Goal: Information Seeking & Learning: Learn about a topic

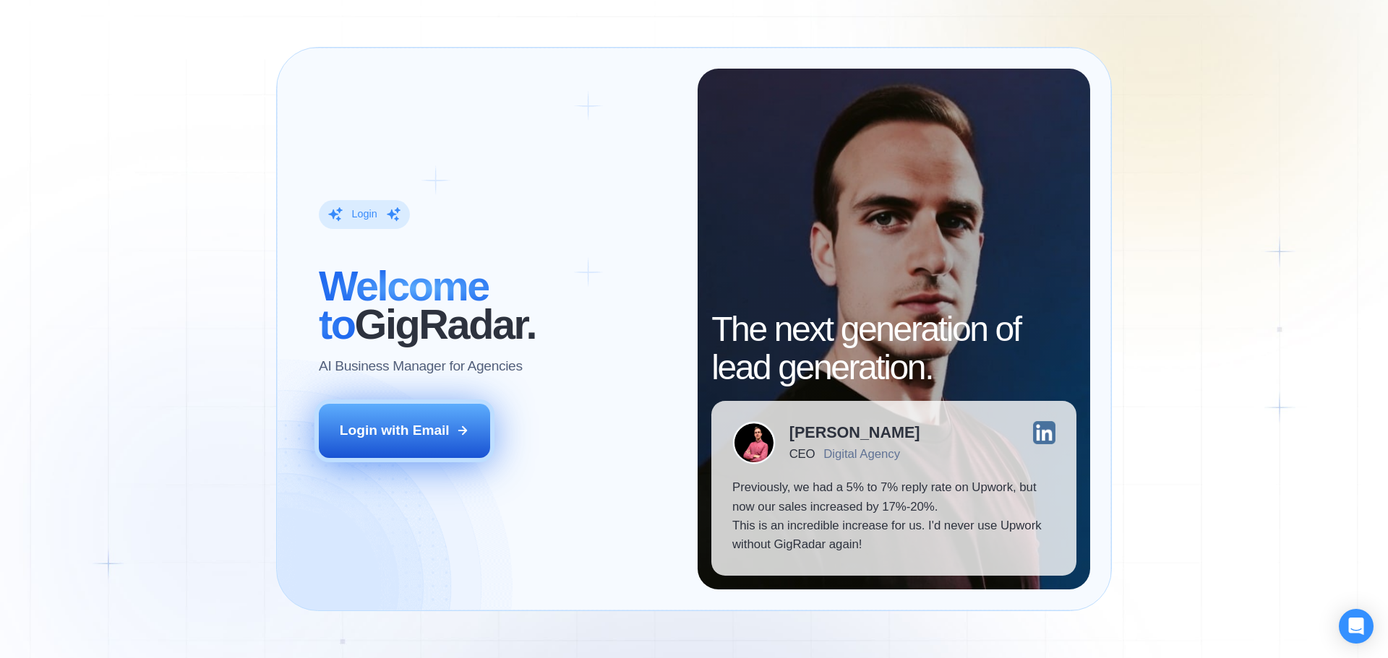
click at [363, 445] on button "Login with Email" at bounding box center [405, 430] width 172 height 53
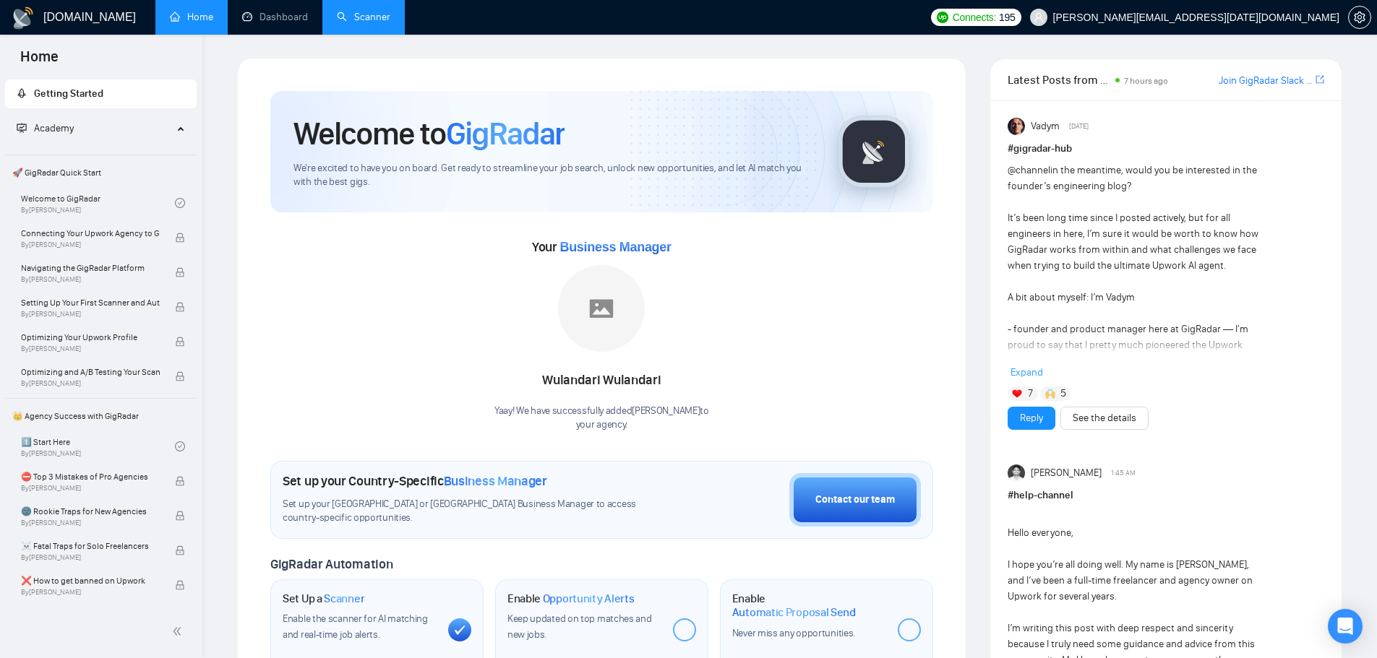
click at [337, 17] on link "Scanner" at bounding box center [363, 17] width 53 height 12
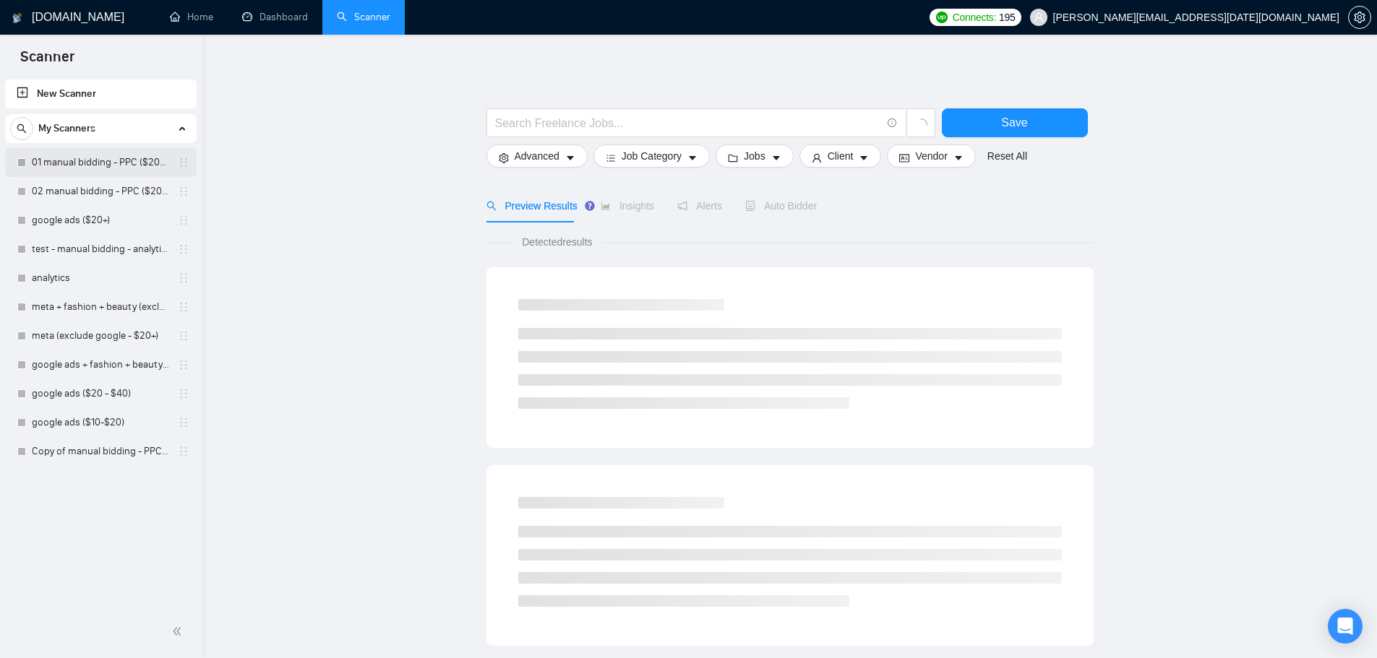
click at [90, 158] on link "01 manual bidding - PPC ($20+ few negatives + title search)" at bounding box center [100, 162] width 137 height 29
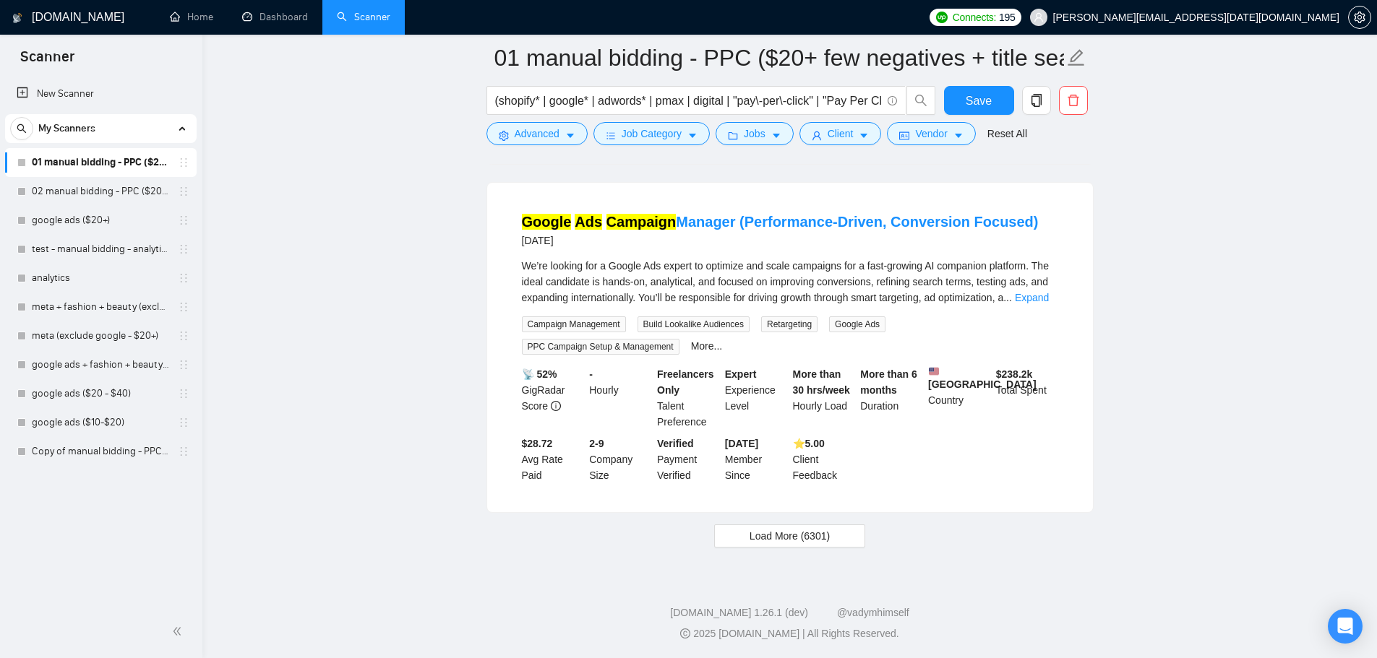
scroll to position [2973, 0]
click at [811, 533] on span "Load More (6301)" at bounding box center [789, 536] width 80 height 16
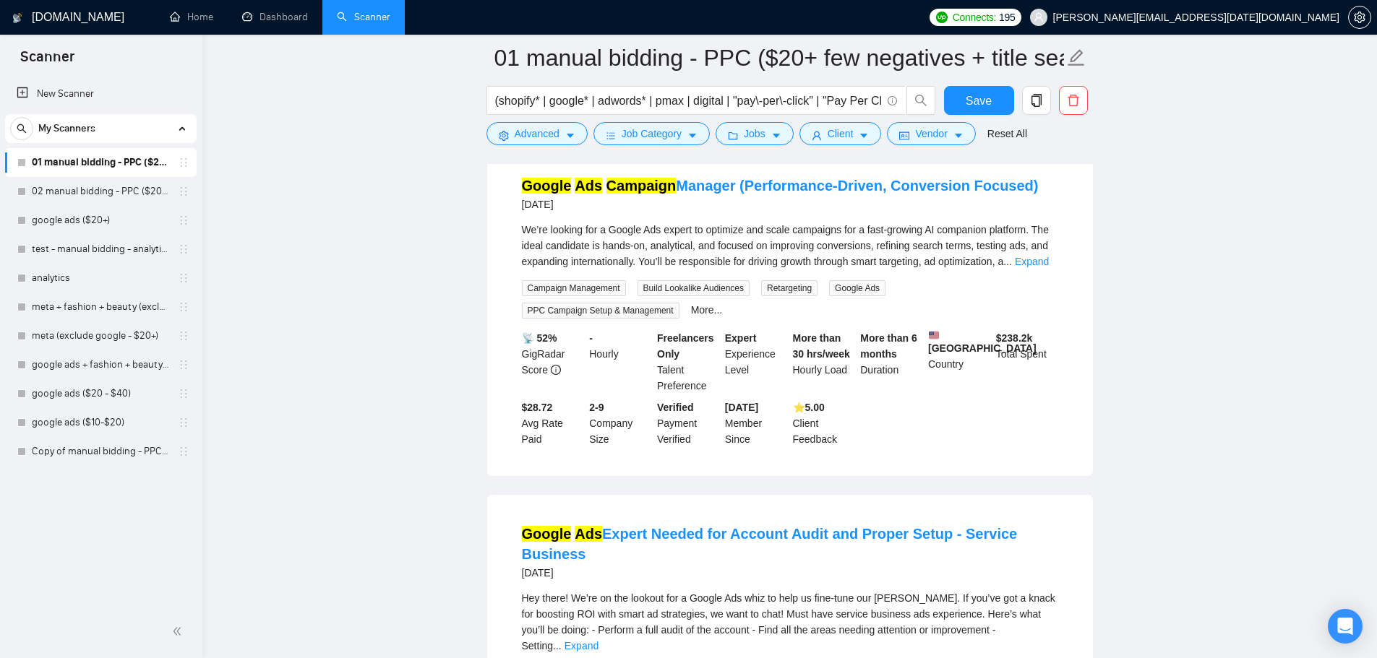
scroll to position [6237, 0]
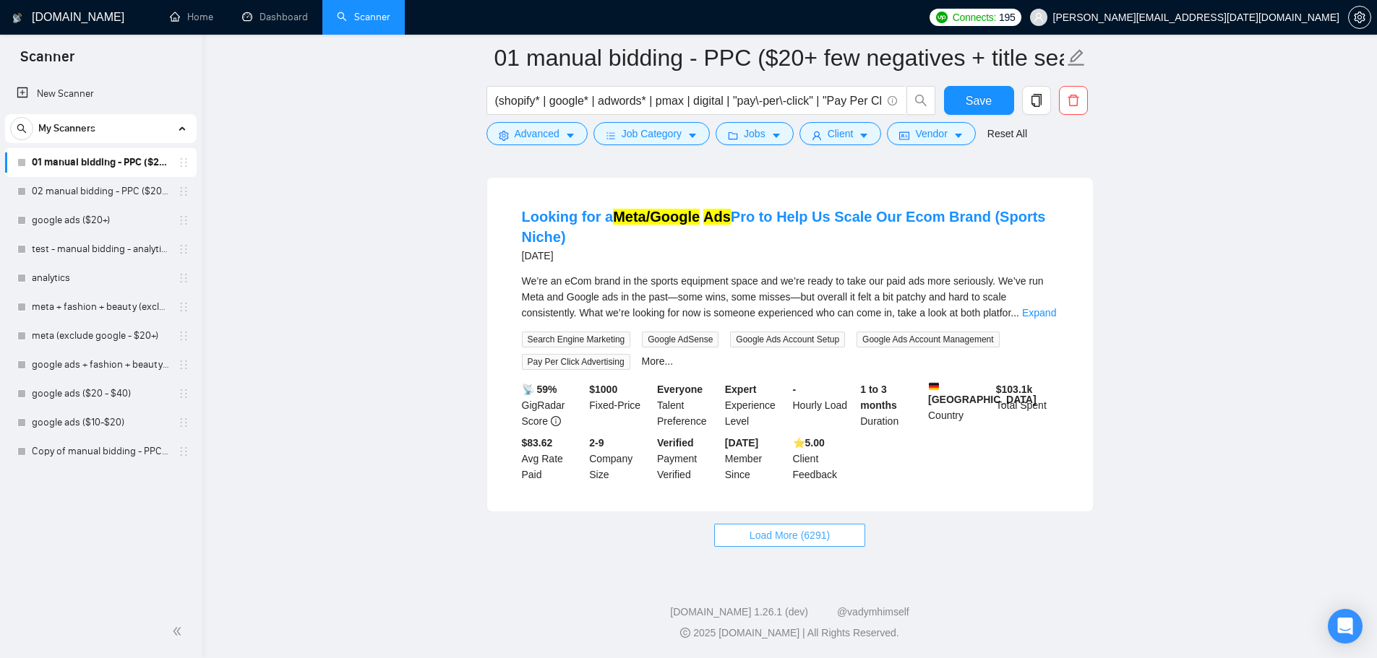
click at [852, 540] on button "Load More (6291)" at bounding box center [789, 535] width 151 height 23
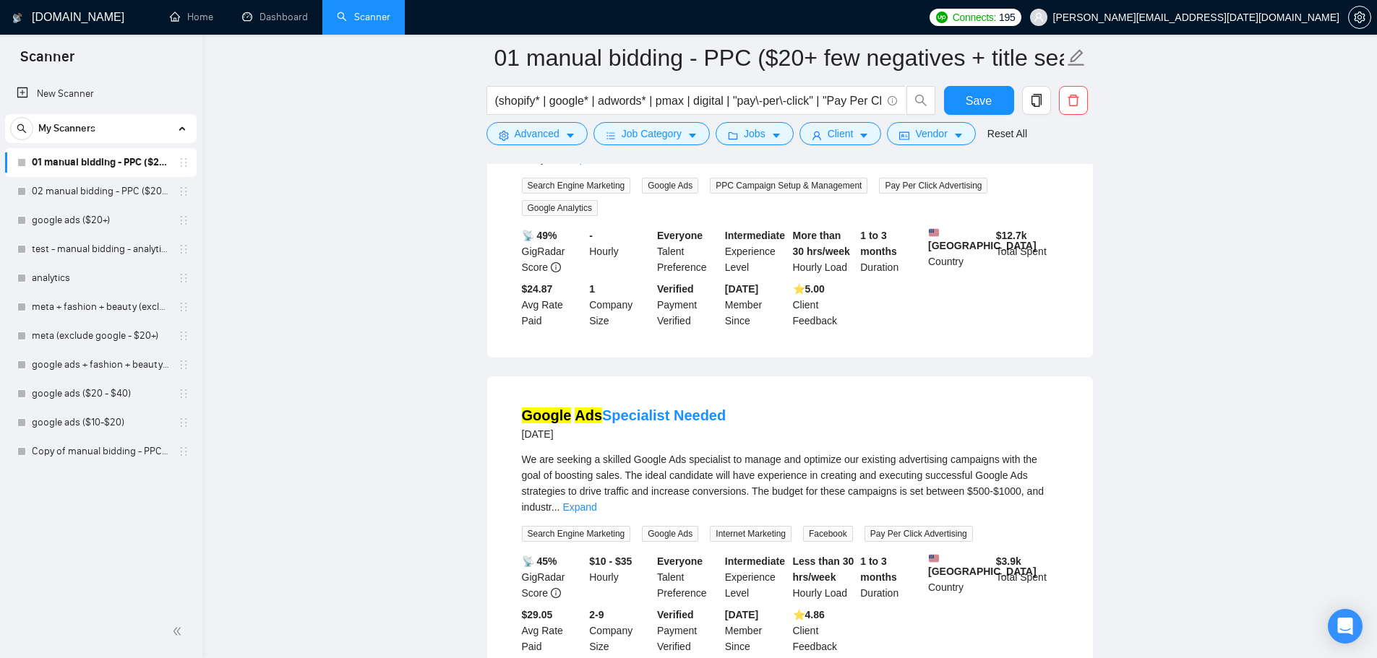
scroll to position [9451, 0]
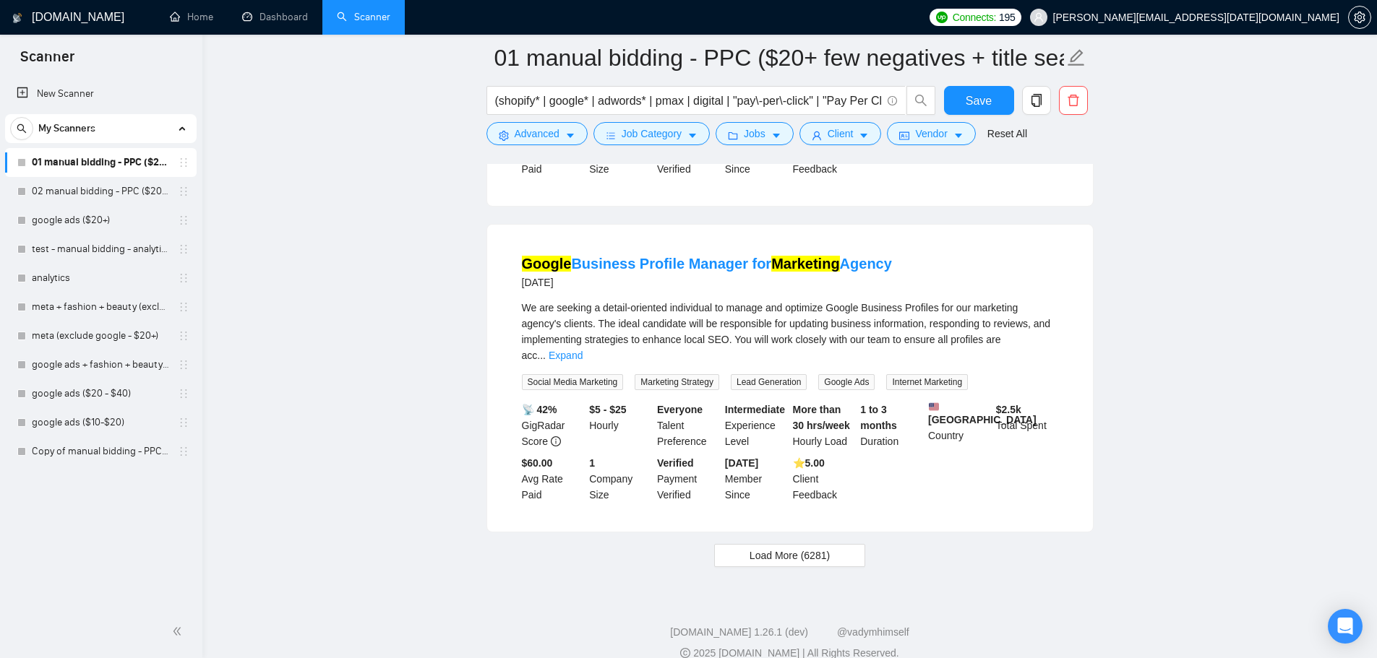
click at [820, 548] on span "Load More (6281)" at bounding box center [789, 556] width 80 height 16
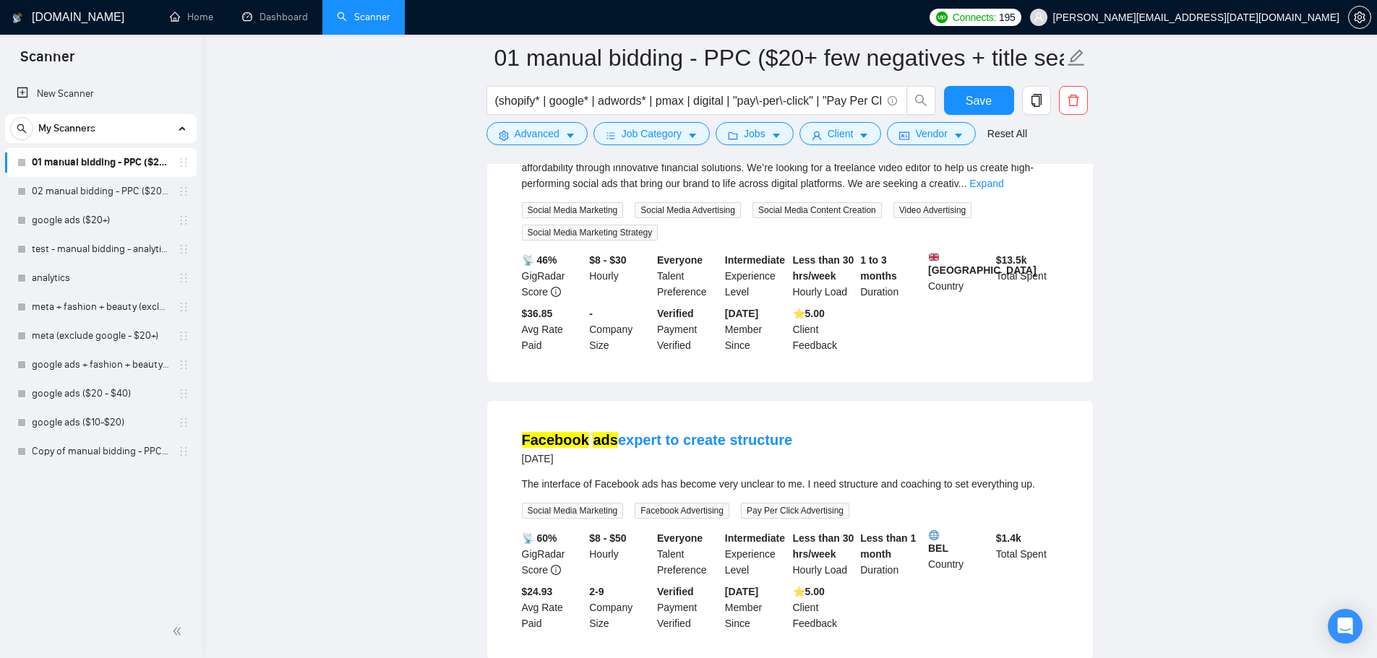
scroll to position [12586, 0]
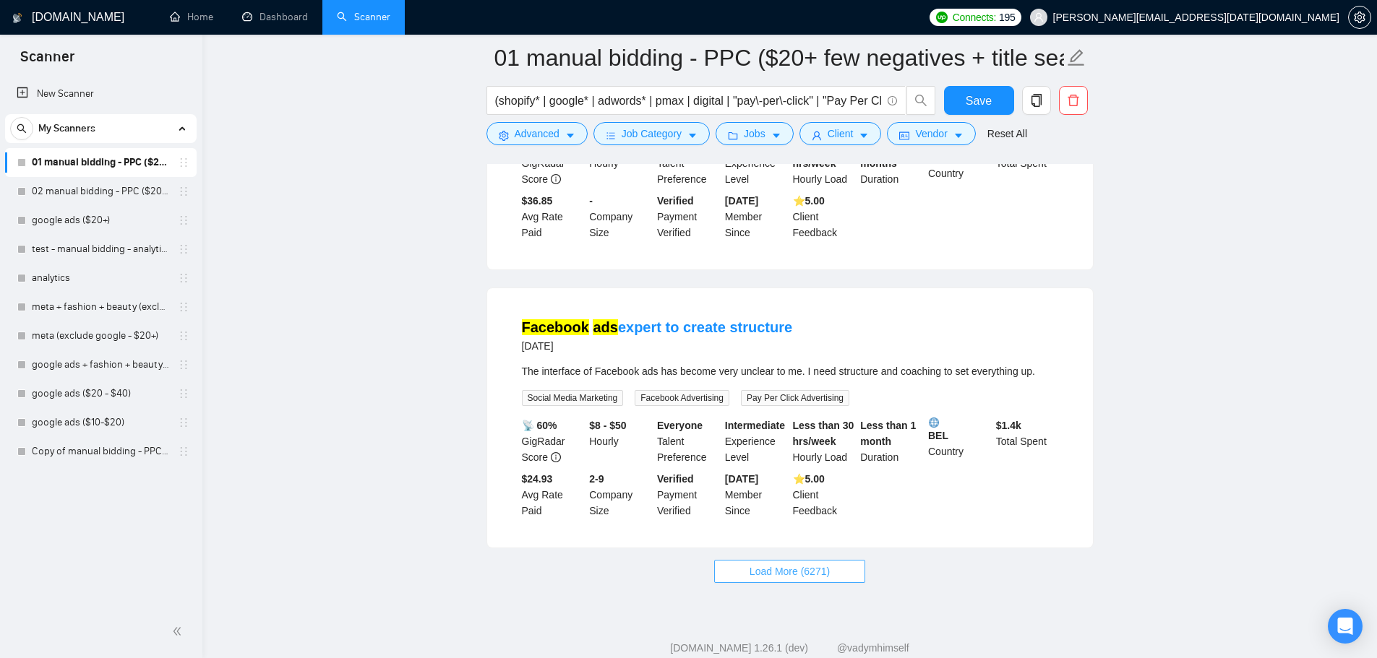
click at [758, 564] on span "Load More (6271)" at bounding box center [789, 572] width 80 height 16
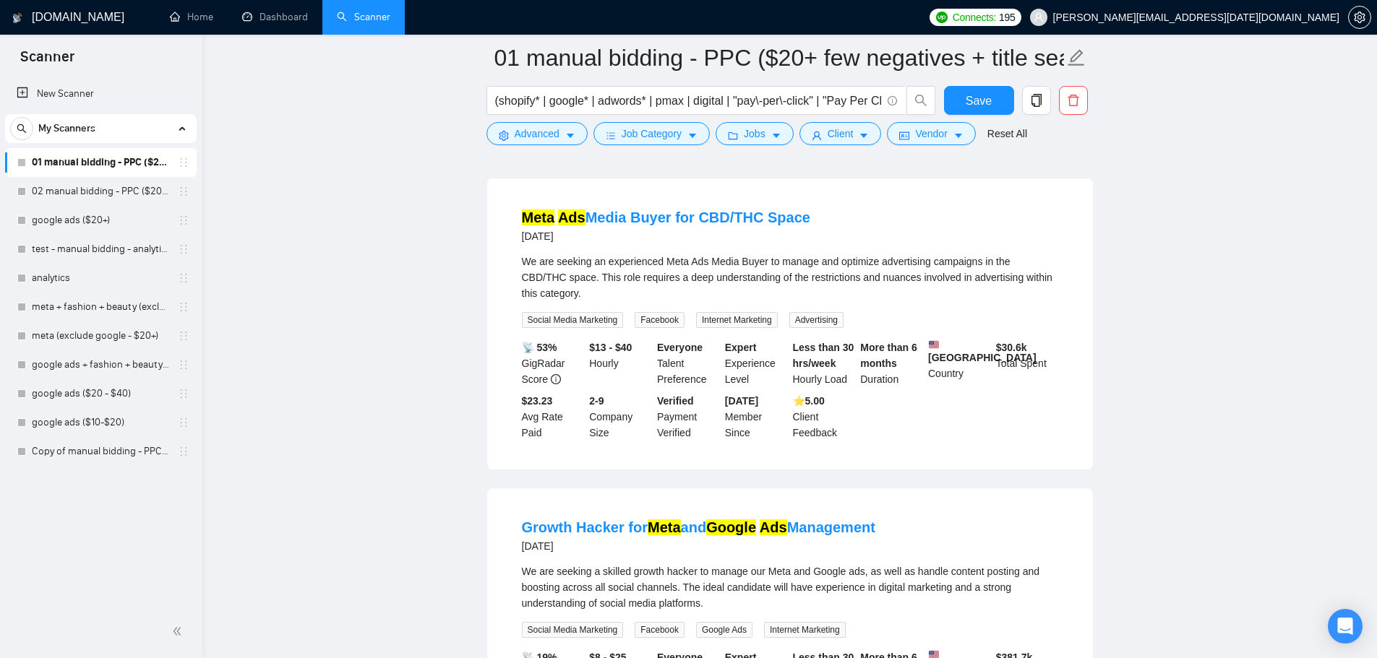
scroll to position [15738, 0]
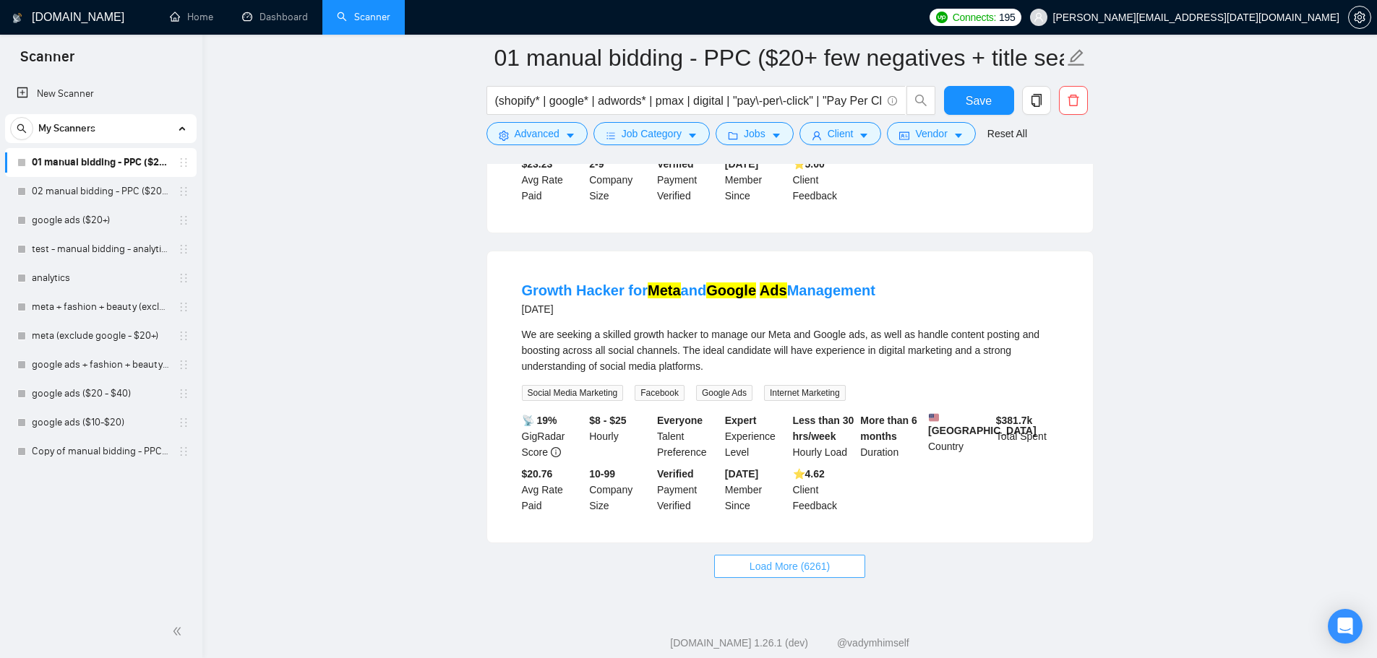
click at [846, 555] on button "Load More (6261)" at bounding box center [789, 566] width 151 height 23
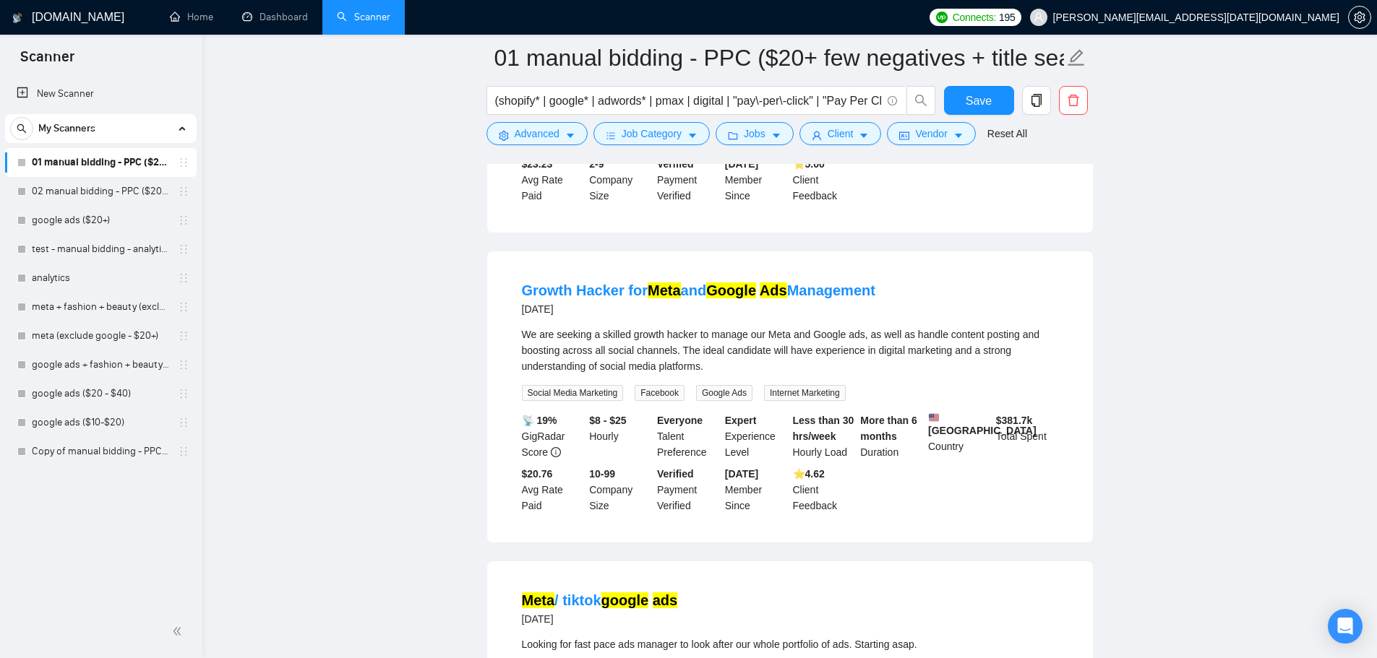
drag, startPoint x: 607, startPoint y: 246, endPoint x: 1147, endPoint y: 275, distance: 540.6
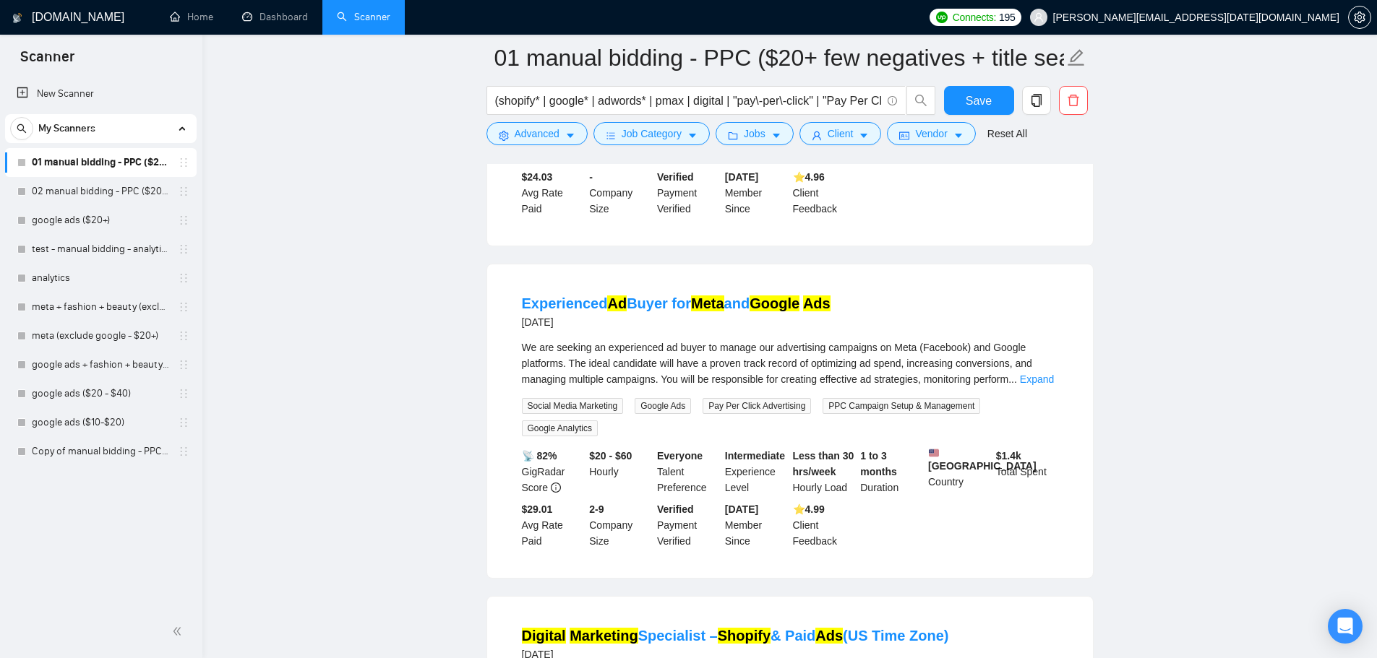
scroll to position [8439, 0]
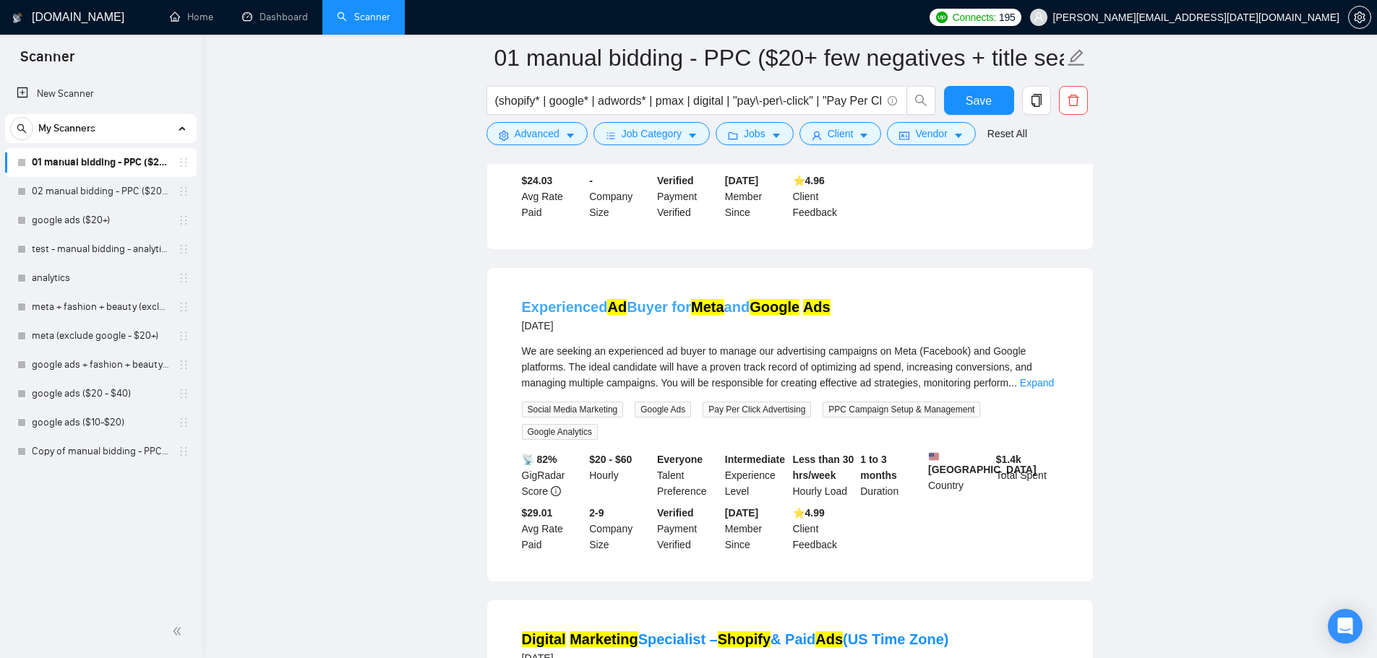
drag, startPoint x: 663, startPoint y: 288, endPoint x: 705, endPoint y: 295, distance: 42.4
click at [705, 299] on mark "Meta" at bounding box center [707, 307] width 33 height 16
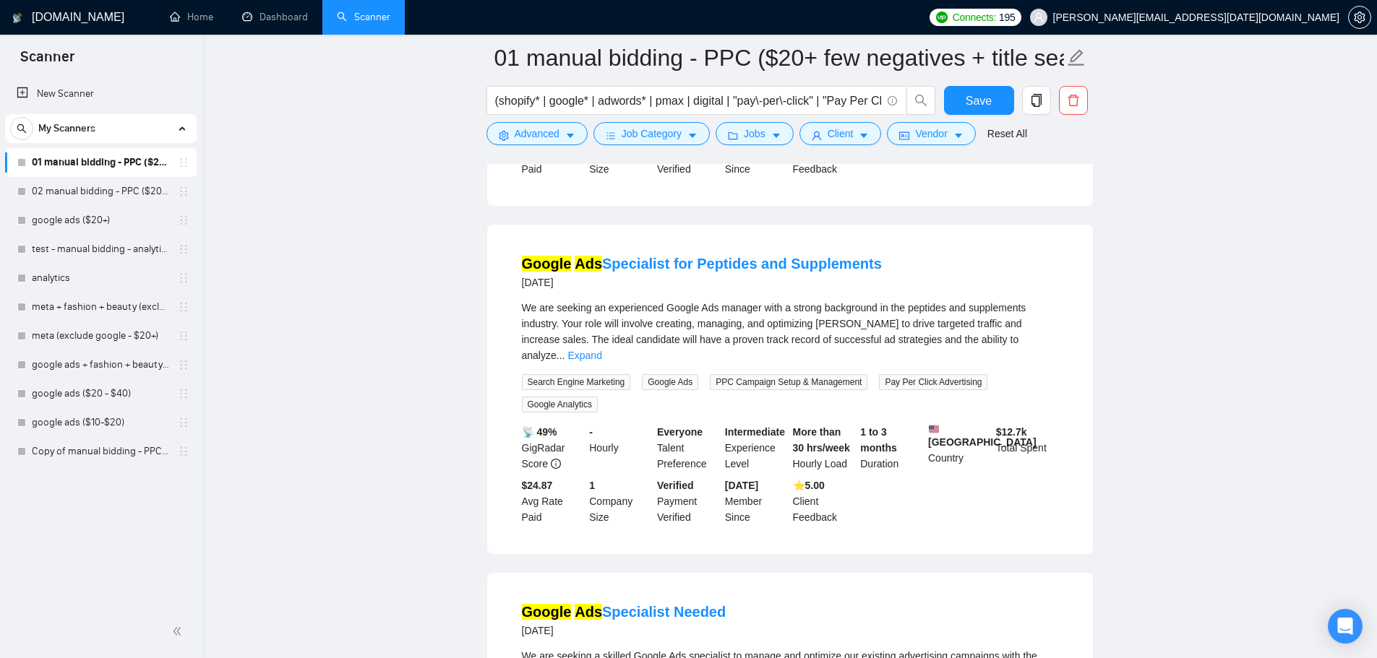
scroll to position [7139, 0]
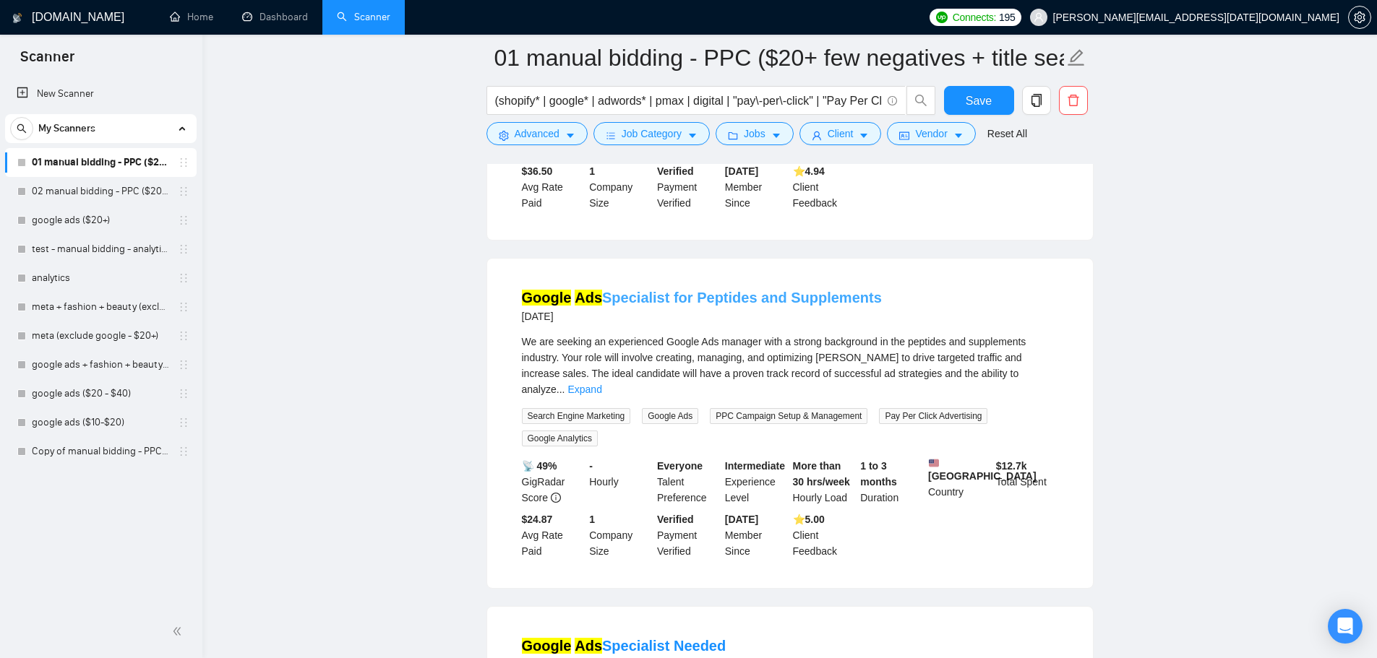
drag, startPoint x: 636, startPoint y: 305, endPoint x: 654, endPoint y: 313, distance: 19.7
click at [654, 306] on link "Google Ads Specialist for Peptides and Supplements" at bounding box center [702, 298] width 360 height 16
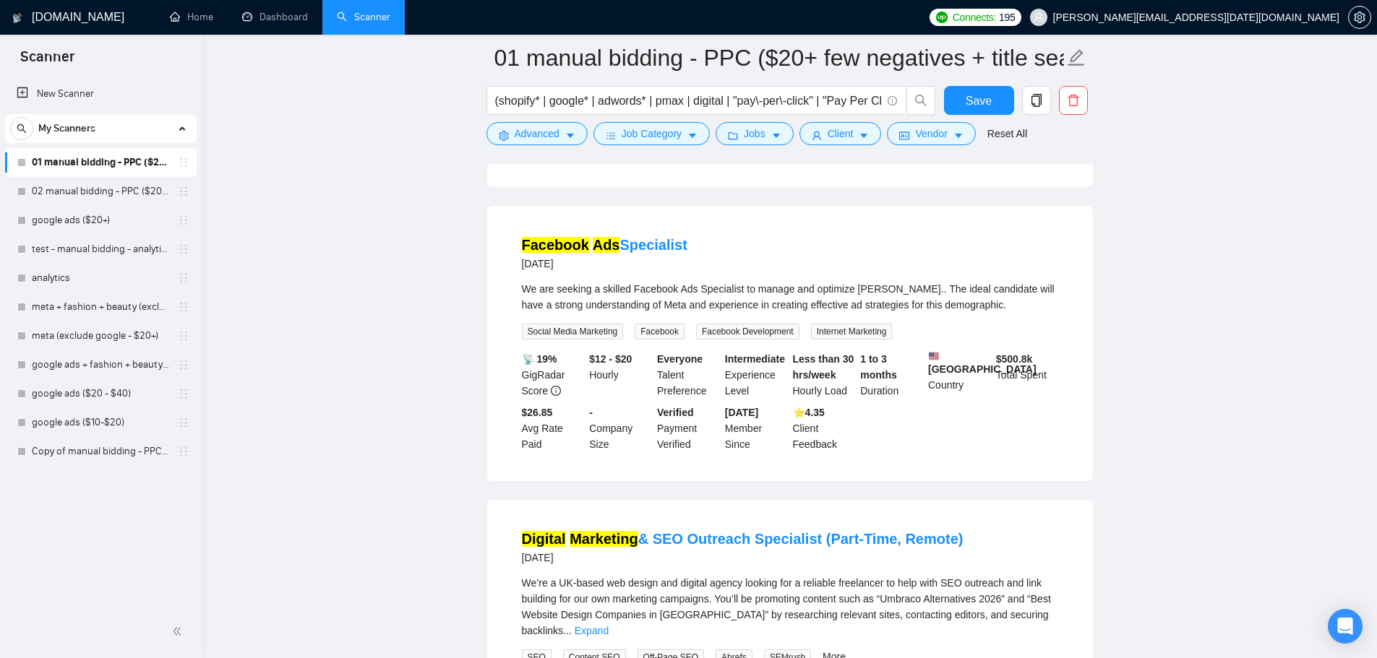
scroll to position [1646, 0]
drag, startPoint x: 674, startPoint y: 276, endPoint x: 712, endPoint y: 283, distance: 38.3
click at [712, 273] on div "Facebook Ads Specialist [DATE]" at bounding box center [790, 255] width 536 height 38
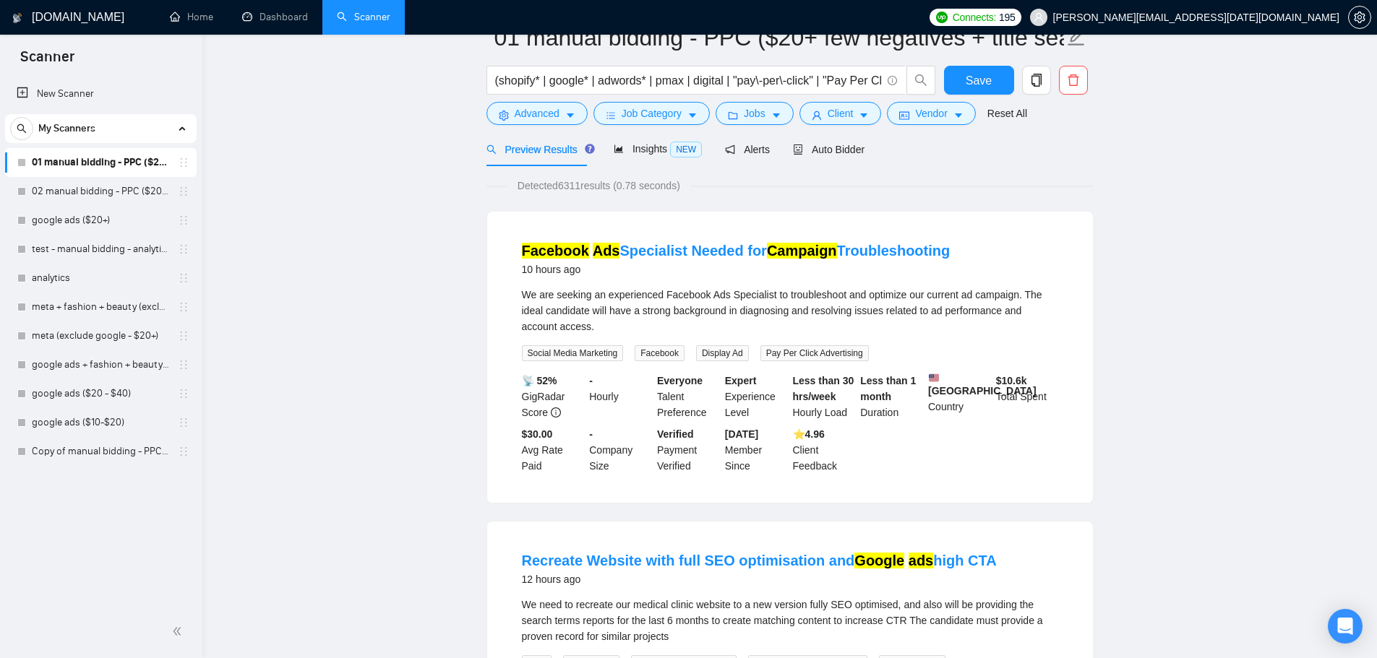
scroll to position [0, 0]
